Goal: Transaction & Acquisition: Purchase product/service

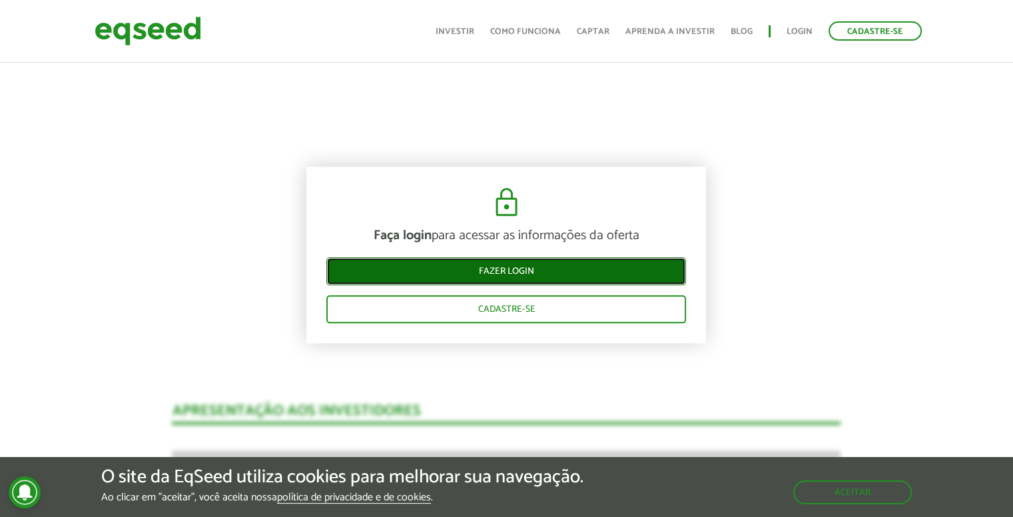
click at [519, 272] on link "Fazer login" at bounding box center [506, 271] width 360 height 28
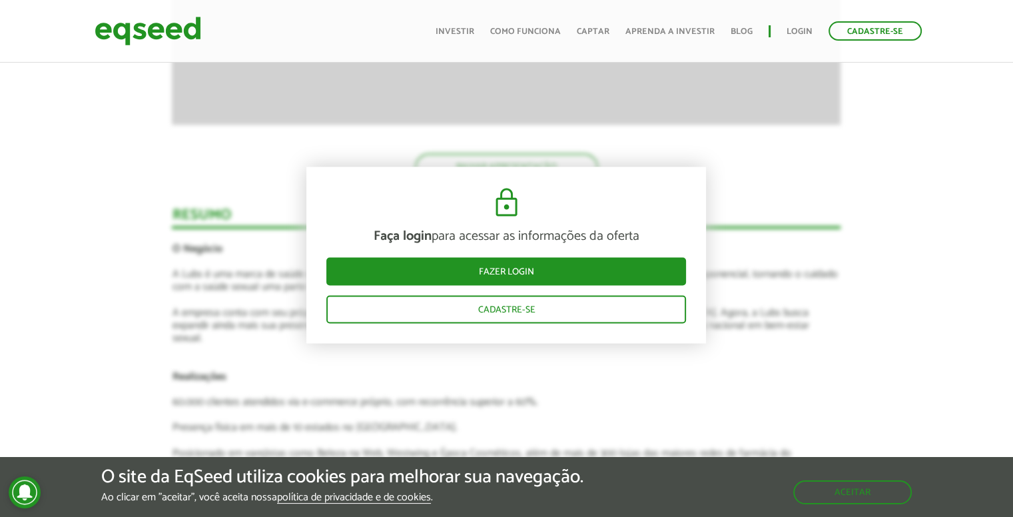
scroll to position [2306, 0]
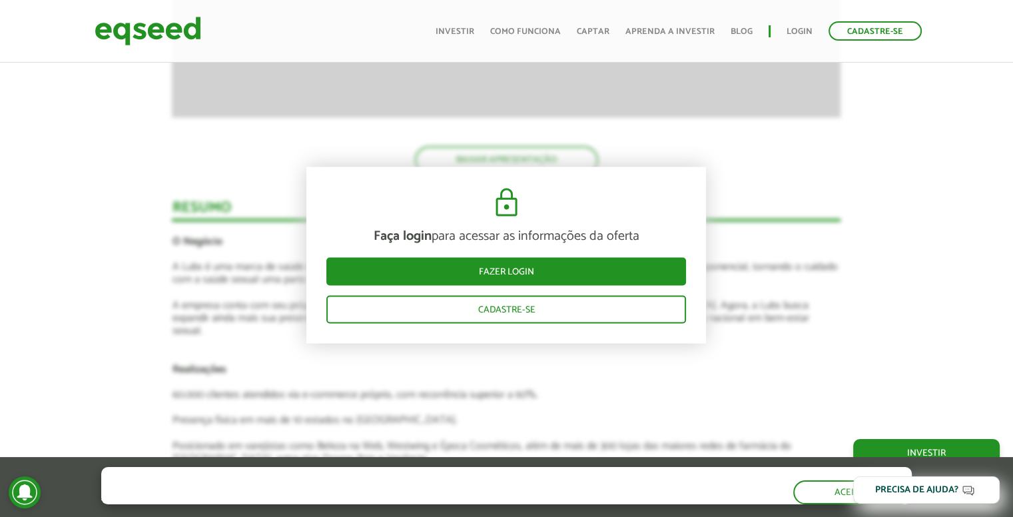
scroll to position [1507, 0]
